Goal: Task Accomplishment & Management: Use online tool/utility

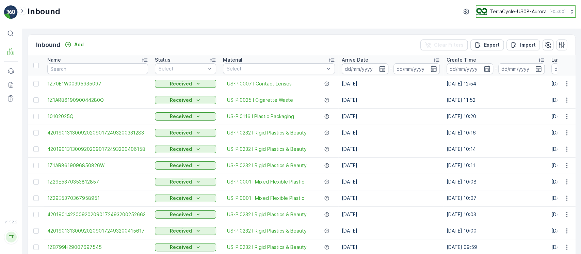
click at [511, 14] on p "TerraCycle-US08-Aurora" at bounding box center [518, 11] width 57 height 7
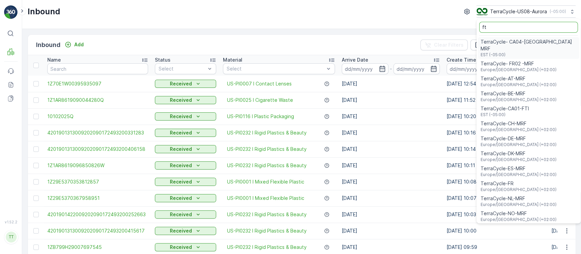
type input "ft"
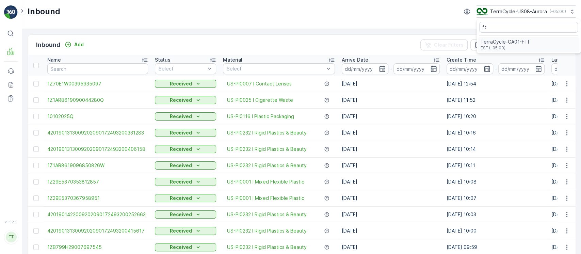
click at [499, 48] on span "EST (-05:00)" at bounding box center [505, 47] width 48 height 5
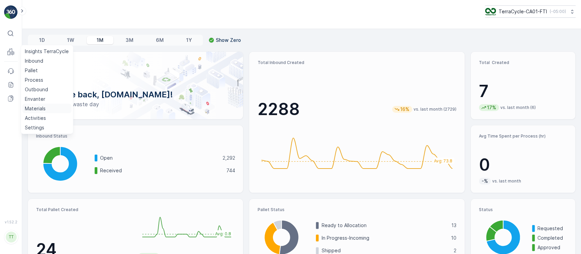
click at [34, 107] on p "Materials" at bounding box center [35, 108] width 21 height 7
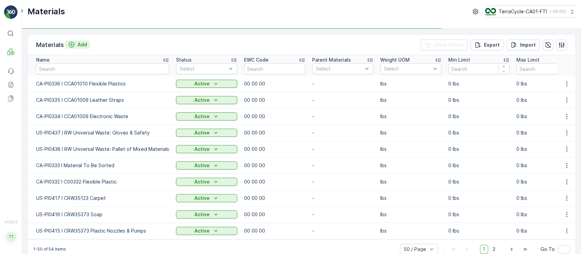
click at [74, 44] on icon "Add" at bounding box center [72, 45] width 6 height 6
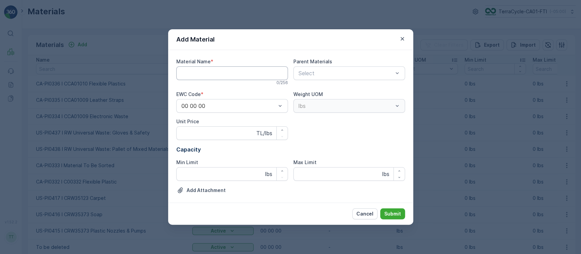
click at [203, 71] on Name "Material Name" at bounding box center [232, 73] width 112 height 14
paste Name "CA-PI0337 I CCA0102 Signage"
type Name "CA-PI0337 I CCA0102 Signage"
click at [395, 214] on p "Submit" at bounding box center [393, 214] width 17 height 7
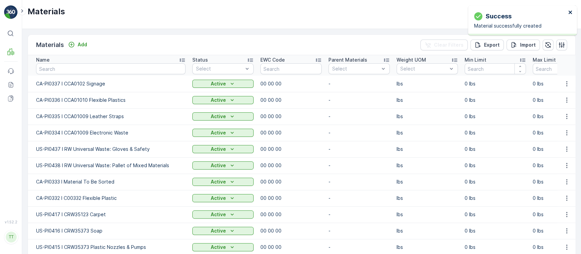
click at [571, 14] on icon "close" at bounding box center [571, 12] width 5 height 5
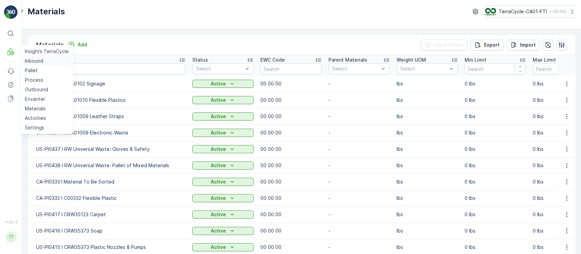
click at [37, 58] on p "Inbound" at bounding box center [34, 61] width 18 height 7
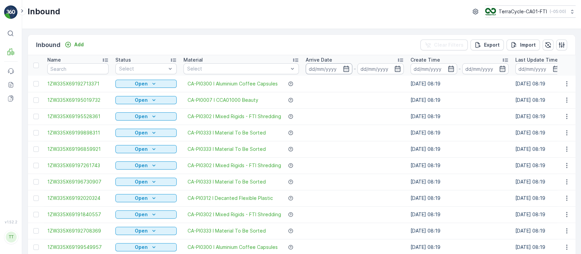
click at [328, 69] on input at bounding box center [329, 68] width 47 height 11
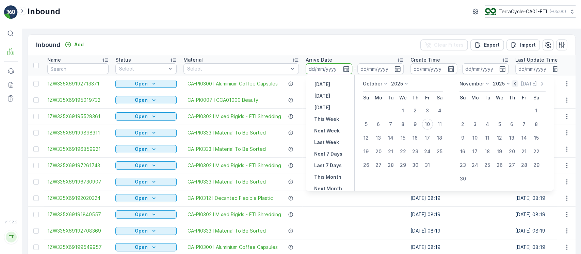
click at [512, 86] on icon "button" at bounding box center [515, 83] width 7 height 7
click at [379, 108] on div "1" at bounding box center [378, 110] width 11 height 11
type input "01.09.2025"
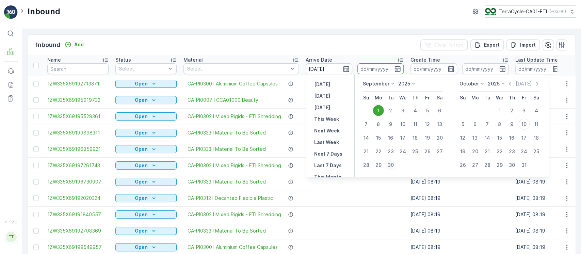
click at [392, 164] on div "30" at bounding box center [391, 165] width 11 height 11
type input "30.09.2025"
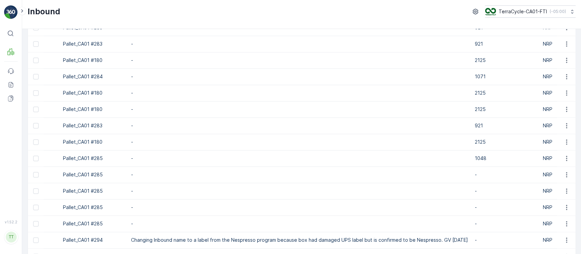
scroll to position [668, 0]
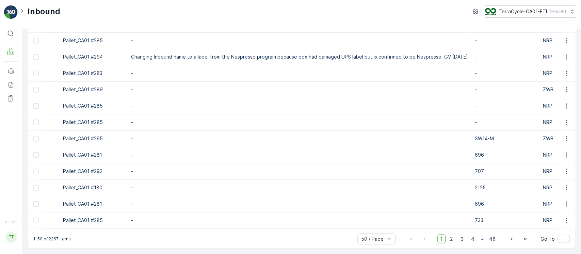
click at [52, 241] on p "1-50 of 2267 items" at bounding box center [51, 238] width 37 height 5
copy p "2267"
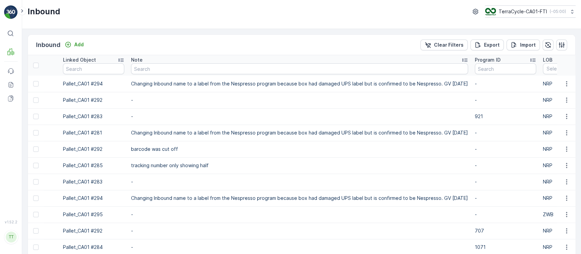
scroll to position [0, 1036]
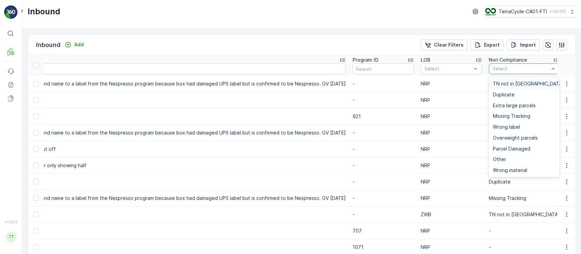
click at [505, 81] on span "TN not in Evreka" at bounding box center [528, 83] width 71 height 5
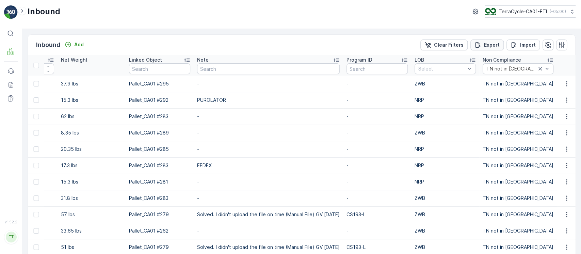
scroll to position [0, 852]
click at [496, 44] on p "Export" at bounding box center [492, 45] width 16 height 7
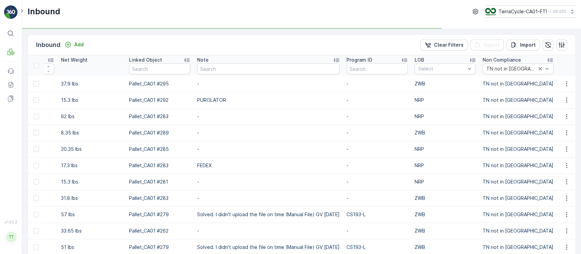
scroll to position [292, 0]
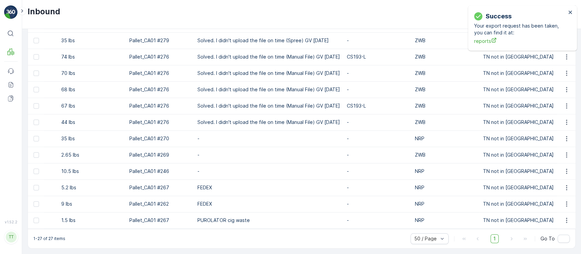
click at [47, 238] on p "1-27 of 27 items" at bounding box center [49, 238] width 32 height 5
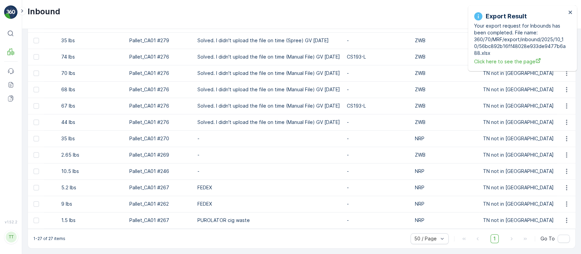
click at [49, 239] on p "1-27 of 27 items" at bounding box center [49, 238] width 32 height 5
copy p "27"
click at [9, 84] on icon at bounding box center [10, 84] width 7 height 7
click at [572, 11] on icon "close" at bounding box center [570, 12] width 3 height 3
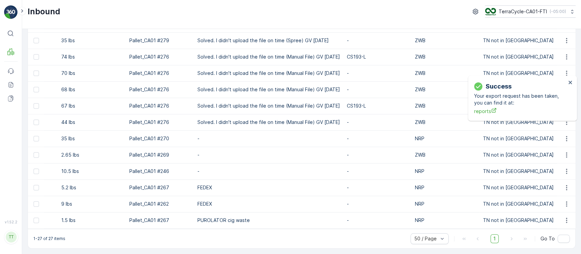
click at [572, 76] on div "Success Your export request has been taken, you can find it at: reports" at bounding box center [522, 98] width 109 height 45
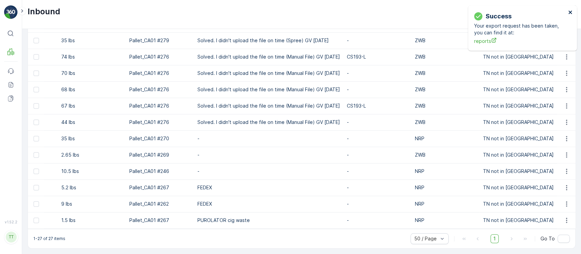
click at [571, 12] on icon "close" at bounding box center [570, 12] width 3 height 3
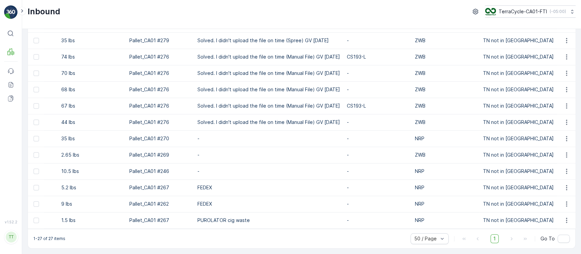
click at [571, 12] on icon at bounding box center [572, 11] width 7 height 7
type input "8"
click at [542, 45] on div "TerraCycle-US08-Aurora America/Chicago (-05:00)" at bounding box center [533, 44] width 93 height 15
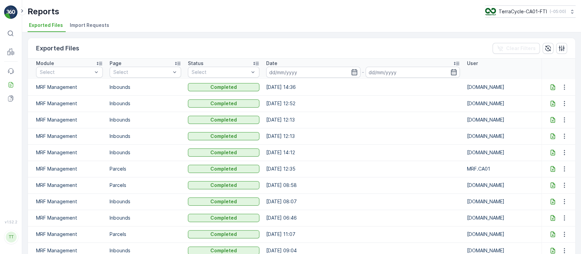
click at [550, 86] on icon at bounding box center [553, 87] width 7 height 7
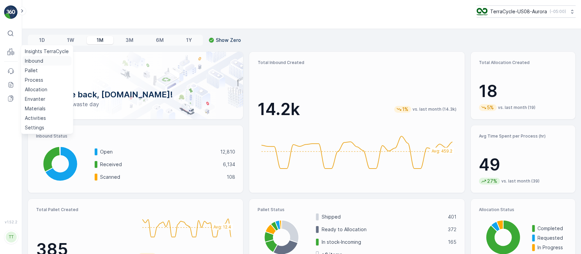
click at [36, 63] on p "Inbound" at bounding box center [34, 61] width 18 height 7
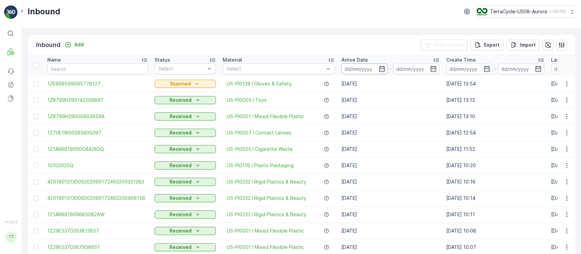
click at [354, 73] on input at bounding box center [365, 68] width 47 height 11
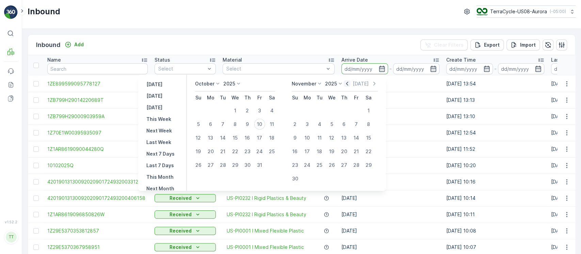
click at [351, 83] on icon "button" at bounding box center [347, 83] width 7 height 7
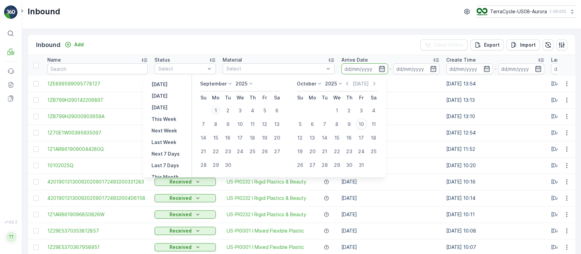
click at [214, 113] on div "1" at bounding box center [215, 110] width 11 height 11
type input "01.09.2025"
click at [227, 167] on div "30" at bounding box center [227, 165] width 11 height 11
type input "30.09.2025"
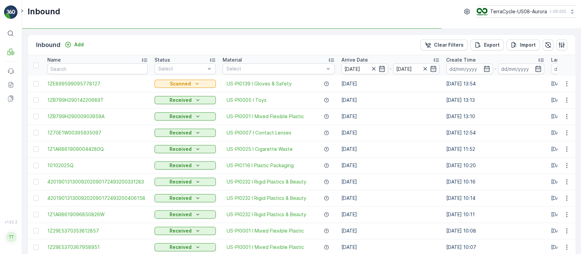
scroll to position [668, 0]
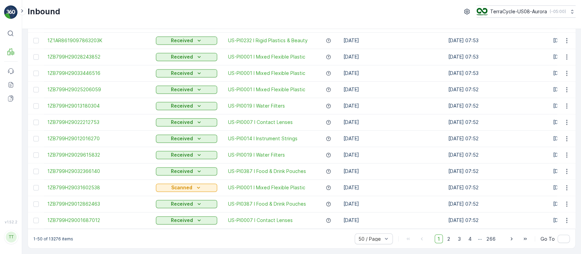
click at [55, 238] on p "1-50 of 13276 items" at bounding box center [53, 238] width 40 height 5
copy p "13276"
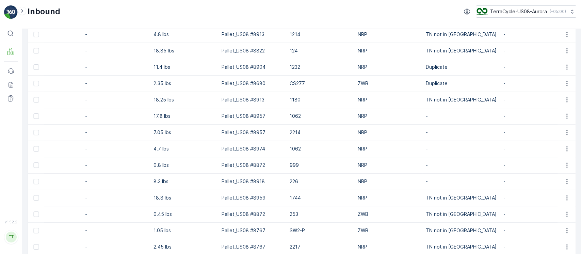
scroll to position [0, 0]
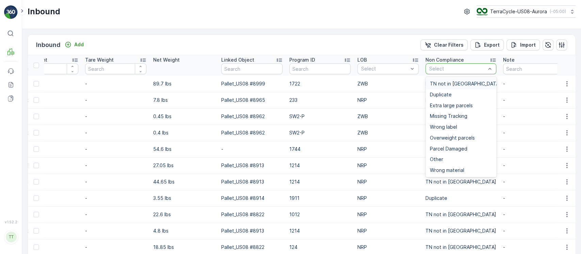
click at [440, 81] on span "TN not in Evreka" at bounding box center [465, 83] width 71 height 5
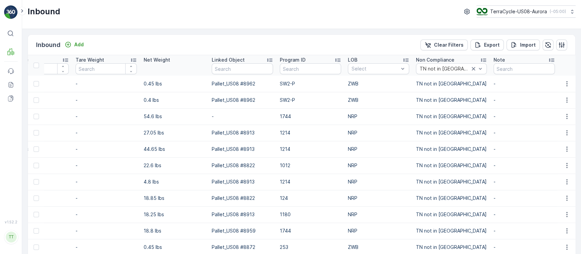
scroll to position [0, 768]
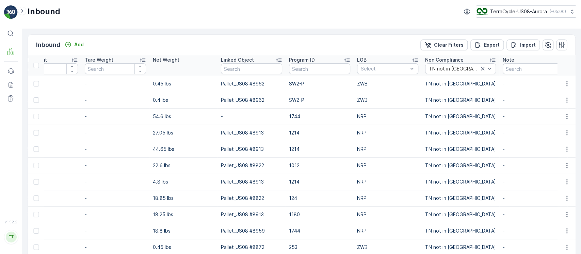
click at [440, 85] on p "TN not in Evreka" at bounding box center [460, 83] width 71 height 7
copy p "TN not in Evreka"
click at [488, 47] on p "Export" at bounding box center [492, 45] width 16 height 7
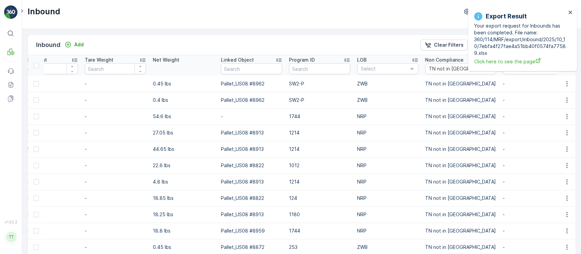
click at [400, 117] on p "NRP" at bounding box center [387, 116] width 61 height 7
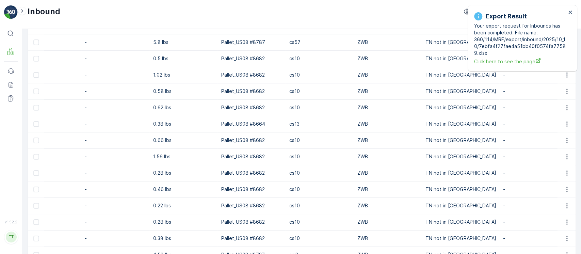
scroll to position [668, 0]
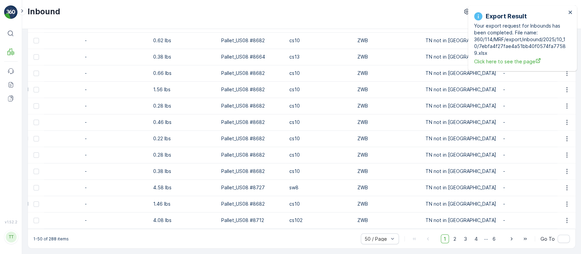
click at [54, 238] on p "1-50 of 288 items" at bounding box center [50, 238] width 35 height 5
copy p "288"
click at [13, 83] on icon at bounding box center [10, 84] width 7 height 7
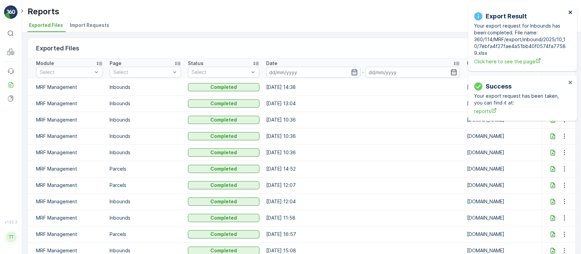
click at [571, 12] on icon "close" at bounding box center [570, 12] width 3 height 3
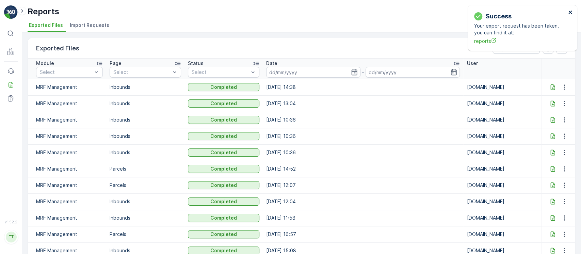
click at [571, 12] on icon "close" at bounding box center [570, 12] width 3 height 3
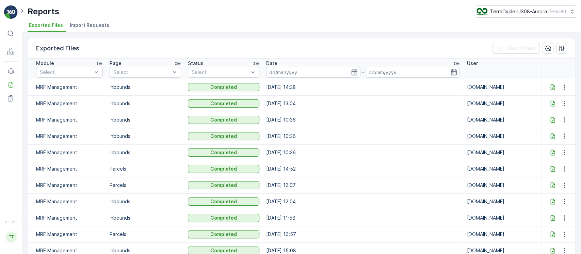
click at [550, 87] on icon at bounding box center [553, 87] width 7 height 7
click at [511, 12] on p "TerraCycle-US08-Aurora" at bounding box center [518, 11] width 57 height 7
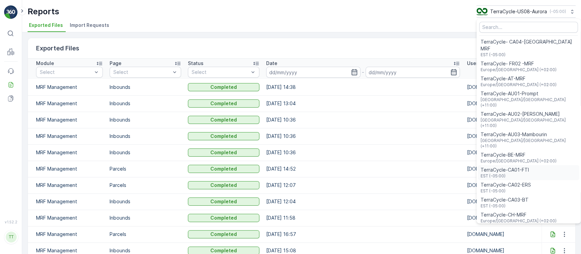
click at [515, 167] on span "TerraCycle-CA01-FTI" at bounding box center [505, 170] width 48 height 7
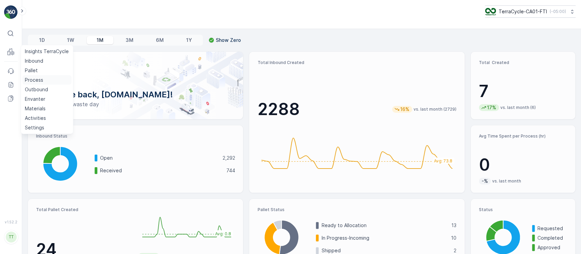
click at [30, 79] on p "Process" at bounding box center [34, 80] width 18 height 7
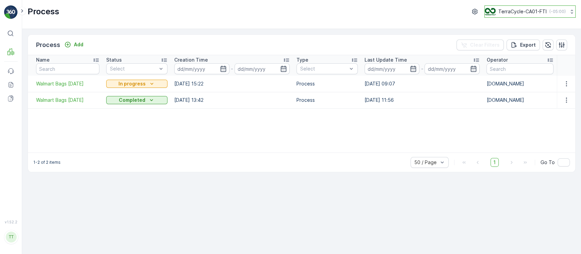
click at [520, 12] on p "TerraCycle-CA01-FTI" at bounding box center [523, 11] width 48 height 7
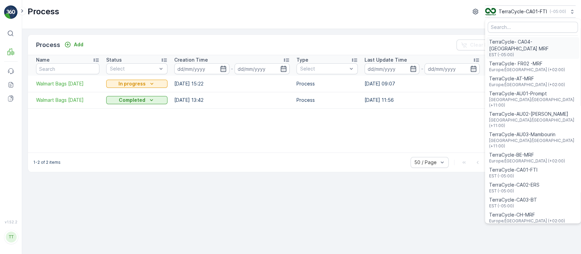
click at [520, 37] on div "TerraCycle- CA04-Canada MRF EST (-05:00)" at bounding box center [533, 48] width 93 height 22
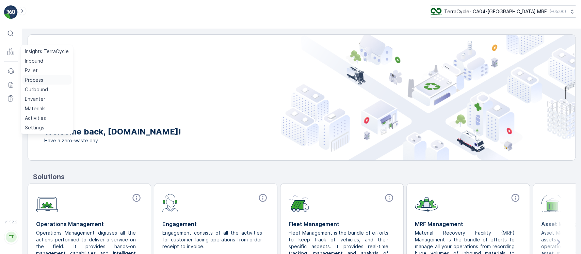
click at [37, 78] on p "Process" at bounding box center [34, 80] width 18 height 7
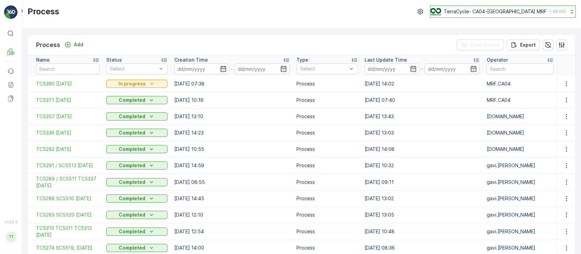
click at [483, 8] on p "TerraCycle- CA04-[GEOGRAPHIC_DATA] MRF" at bounding box center [495, 11] width 103 height 7
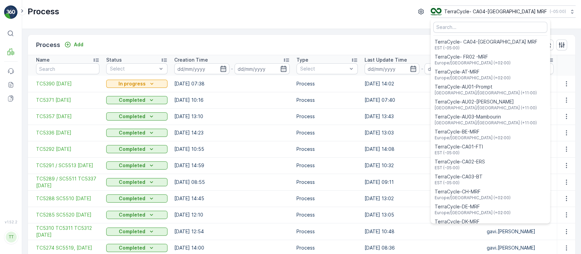
click at [412, 97] on td "[DATE] 07:40" at bounding box center [422, 100] width 122 height 16
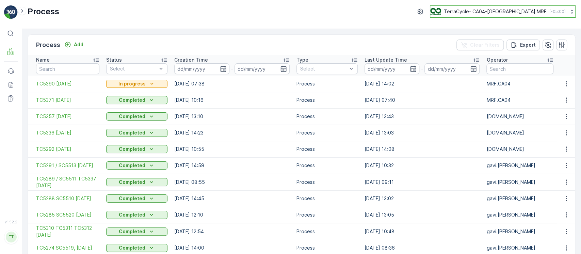
click at [507, 14] on p "TerraCycle- CA04-[GEOGRAPHIC_DATA] MRF" at bounding box center [495, 11] width 103 height 7
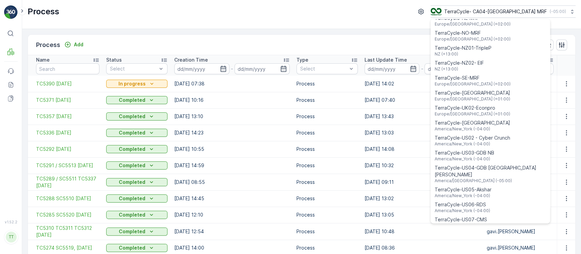
scroll to position [338, 0]
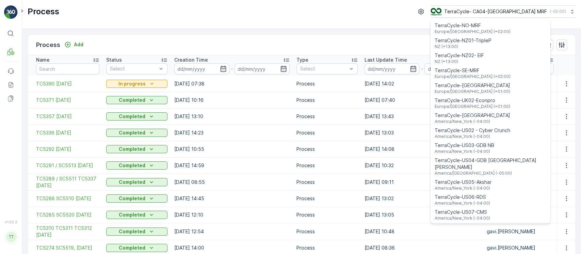
click at [512, 231] on span "America/[GEOGRAPHIC_DATA] (-05:00)" at bounding box center [473, 233] width 77 height 5
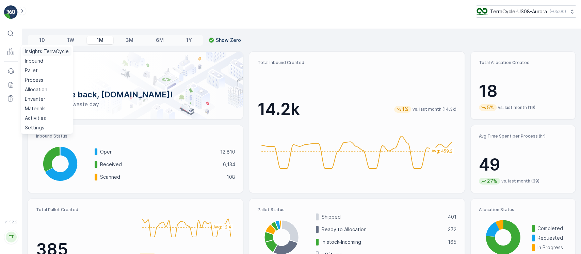
click at [27, 50] on p "Insights TerraCycle" at bounding box center [47, 51] width 44 height 7
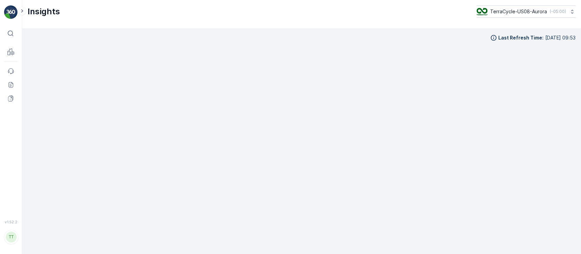
scroll to position [7, 0]
